Goal: Communication & Community: Answer question/provide support

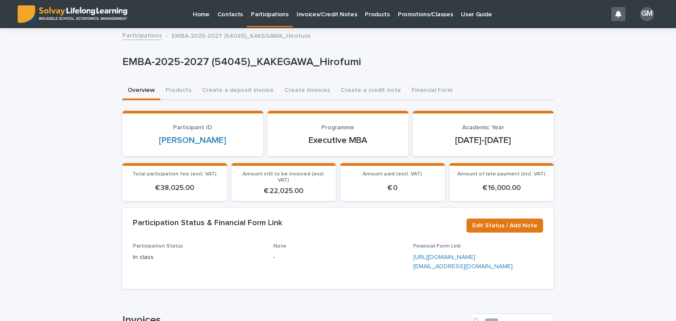
click at [222, 18] on p "Contacts" at bounding box center [230, 9] width 26 height 18
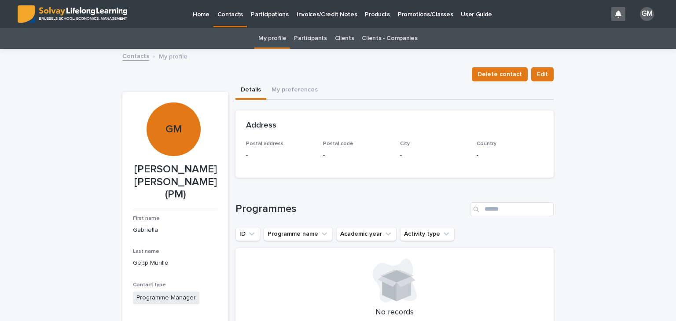
click at [315, 38] on link "Participants" at bounding box center [310, 38] width 33 height 21
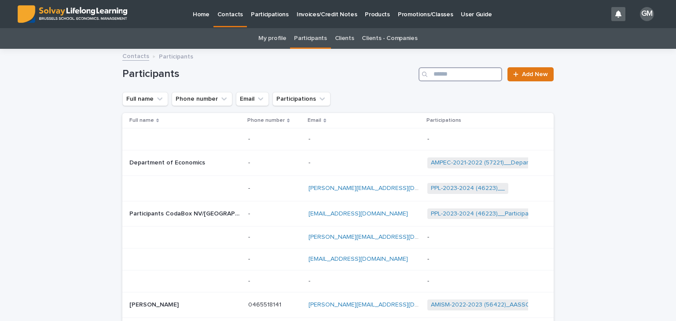
click at [443, 74] on input "Search" at bounding box center [460, 74] width 84 height 14
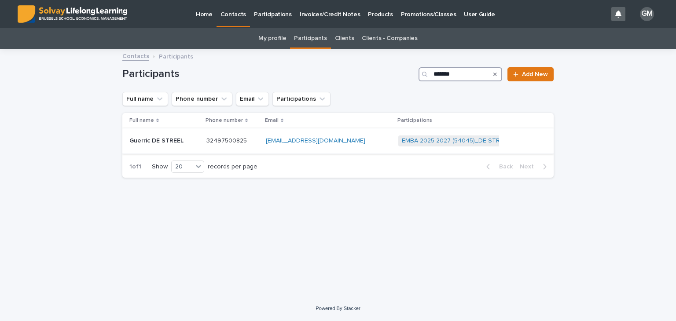
type input "*******"
click at [178, 135] on div "Guerric DE STREEL Guerric DE STREEL" at bounding box center [164, 141] width 70 height 15
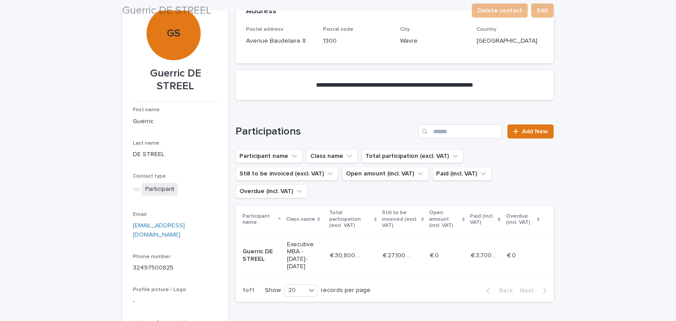
scroll to position [97, 0]
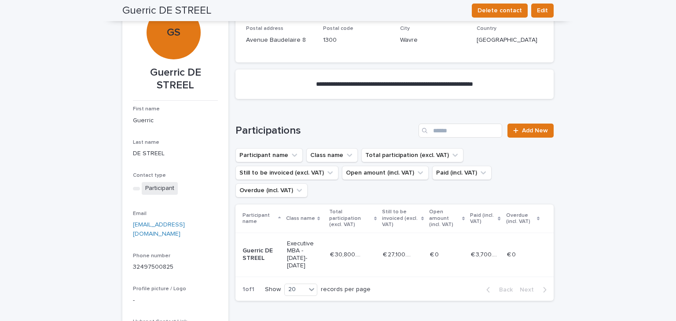
drag, startPoint x: 525, startPoint y: 173, endPoint x: 501, endPoint y: 185, distance: 27.2
click at [525, 173] on ul "Participant name Class name Total participation (excl. VAT) Still to be invoice…" at bounding box center [395, 173] width 322 height 53
click at [253, 247] on p "Guerric DE STREEL" at bounding box center [260, 254] width 37 height 15
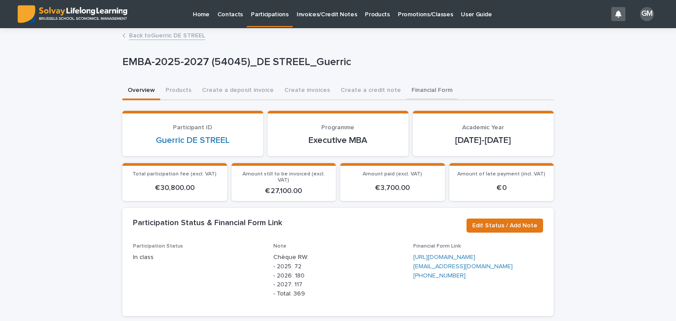
click at [411, 88] on button "Financial Form" at bounding box center [431, 91] width 51 height 18
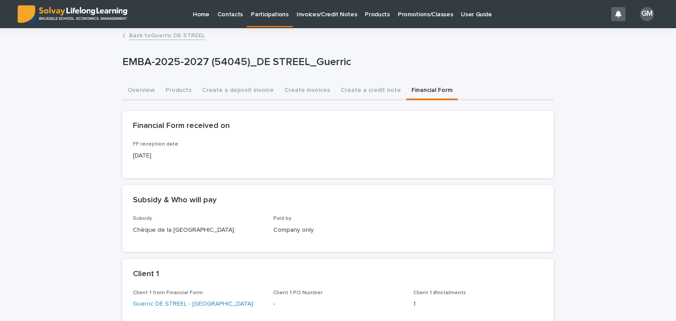
click at [333, 20] on link "Invoices/Credit Notes" at bounding box center [327, 13] width 69 height 27
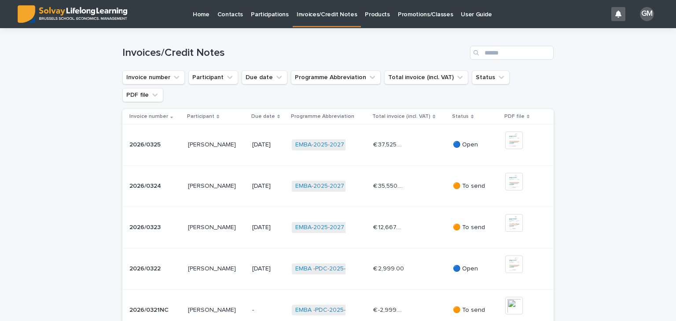
click at [435, 179] on div "€ 35,550.00 € 35,550.00" at bounding box center [409, 186] width 73 height 15
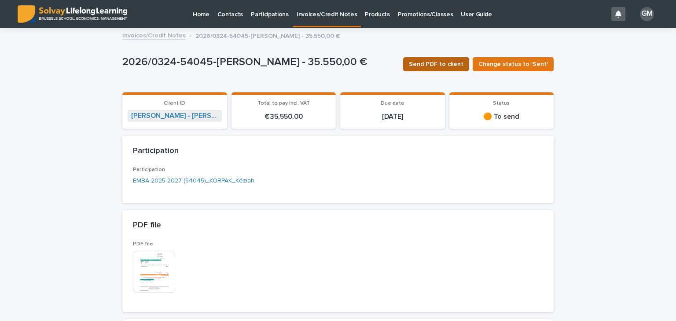
click at [436, 67] on span "Send PDF to client" at bounding box center [436, 64] width 55 height 9
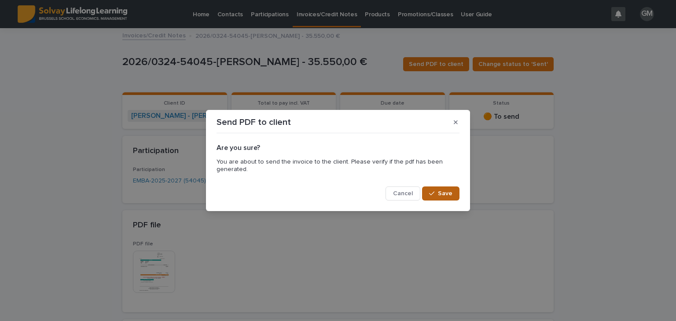
click at [440, 192] on span "Save" at bounding box center [445, 194] width 15 height 6
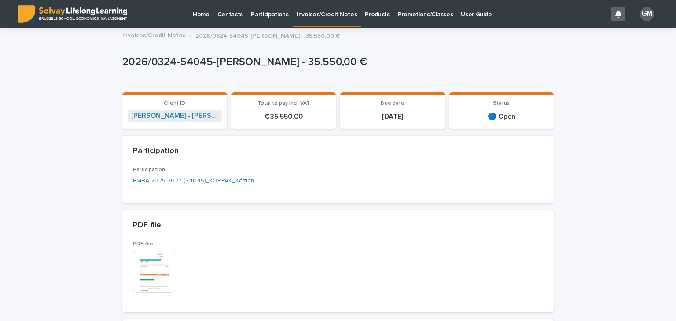
click at [311, 18] on link "Invoices/Credit Notes" at bounding box center [327, 13] width 69 height 26
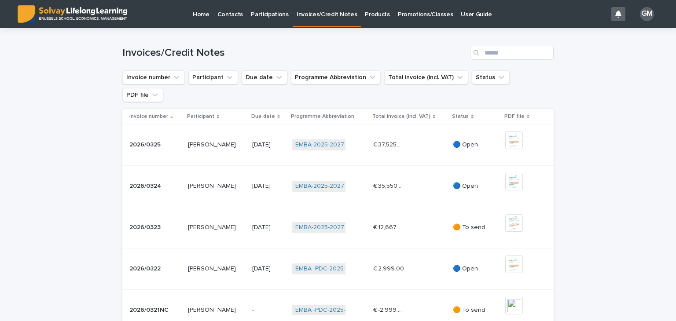
click at [429, 220] on div "€ 12,667.00 € 12,667.00" at bounding box center [409, 227] width 73 height 15
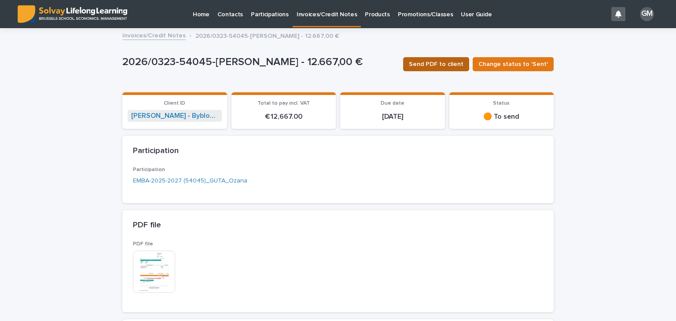
click at [432, 60] on span "Send PDF to client" at bounding box center [436, 64] width 55 height 9
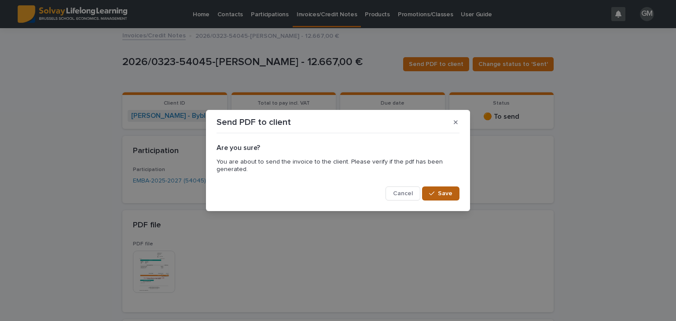
click at [440, 191] on span "Save" at bounding box center [445, 194] width 15 height 6
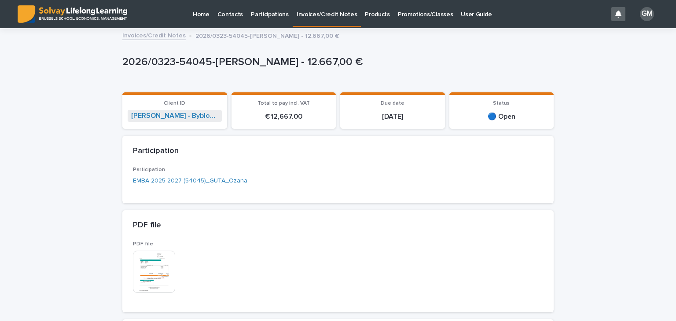
click at [327, 16] on p "Invoices/Credit Notes" at bounding box center [327, 9] width 61 height 18
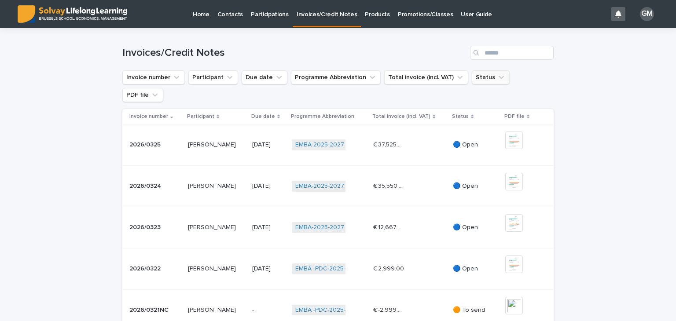
click at [472, 79] on button "Status" at bounding box center [491, 77] width 38 height 14
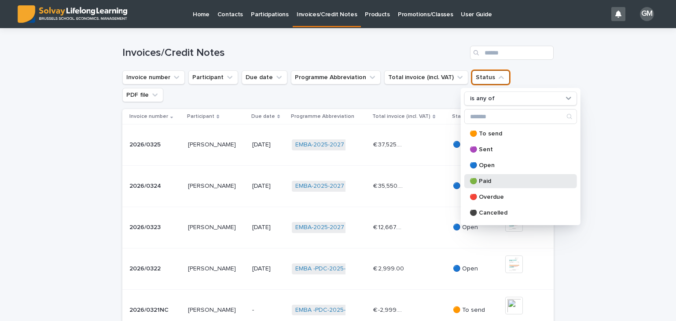
click at [485, 183] on p "🟢 Paid" at bounding box center [515, 181] width 93 height 6
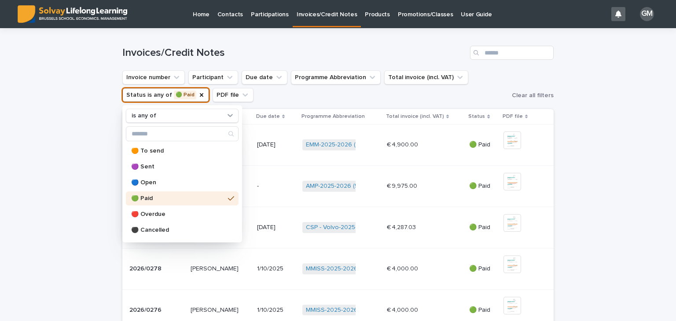
click at [612, 116] on div "Loading... Saving… Loading... Saving… Invoices/Credit Notes Invoice number Part…" at bounding box center [338, 320] width 676 height 584
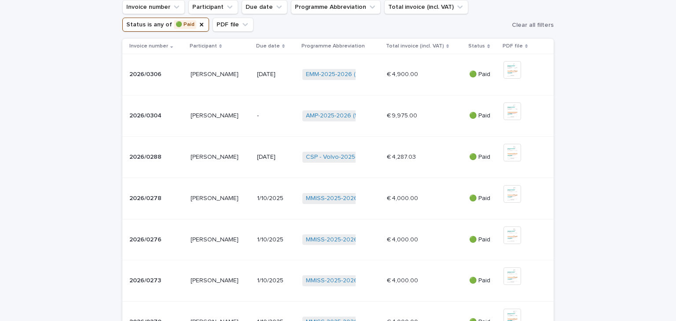
scroll to position [72, 0]
